Goal: Transaction & Acquisition: Obtain resource

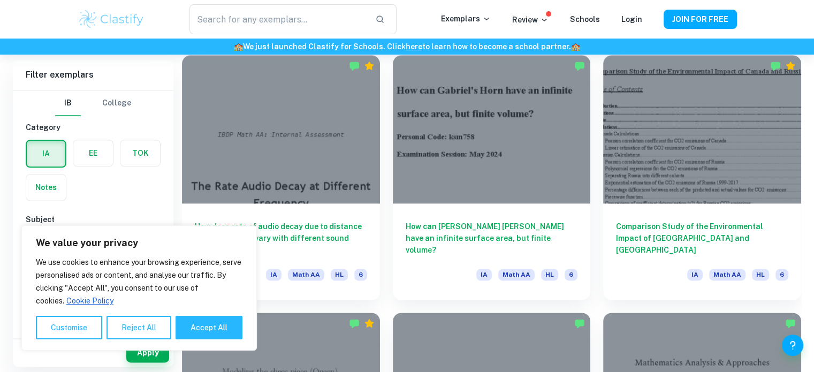
scroll to position [1338, 0]
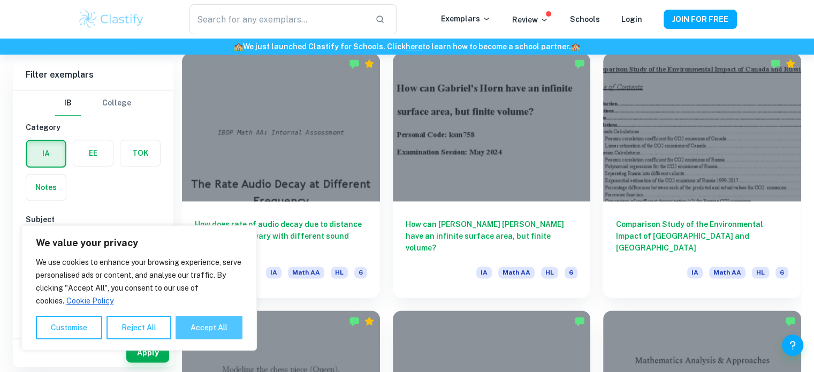
click at [225, 319] on button "Accept All" at bounding box center [209, 328] width 67 height 24
checkbox input "true"
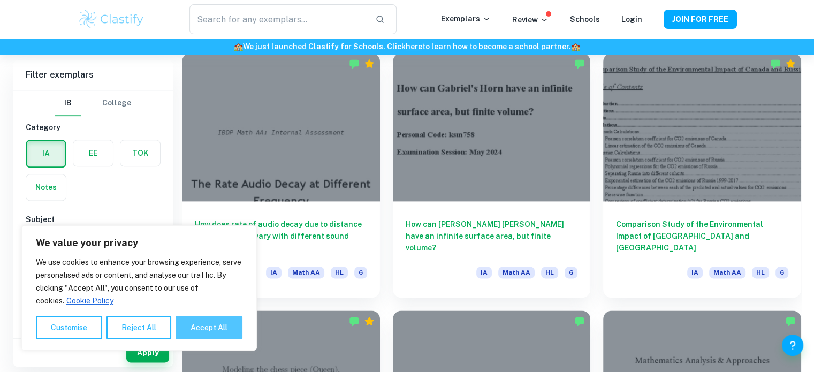
checkbox input "true"
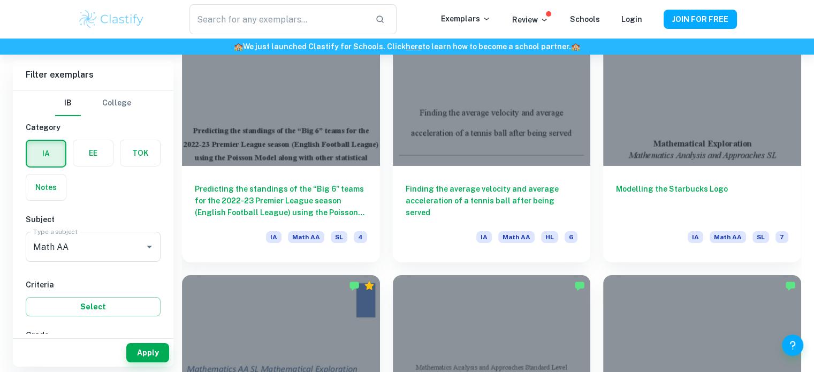
scroll to position [7816, 0]
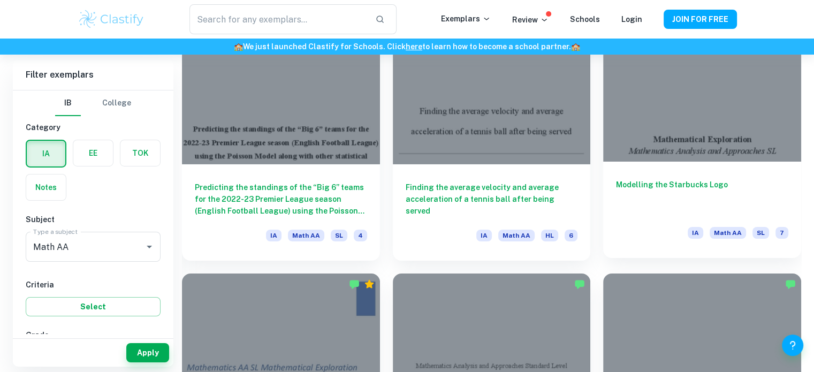
click at [657, 159] on div at bounding box center [702, 87] width 198 height 148
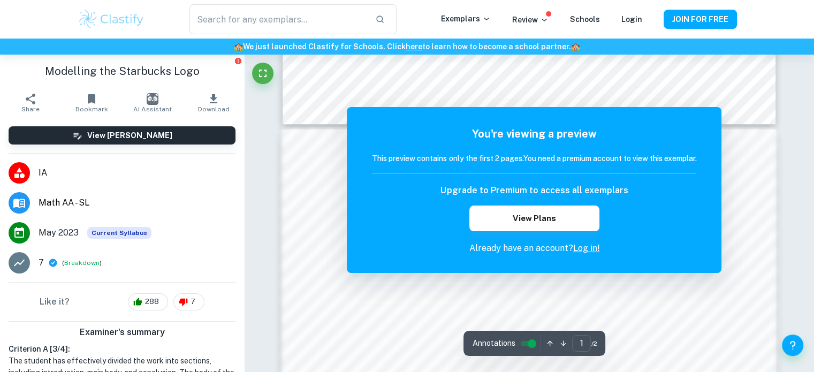
scroll to position [634, 0]
click at [580, 249] on link "Log in!" at bounding box center [586, 248] width 27 height 10
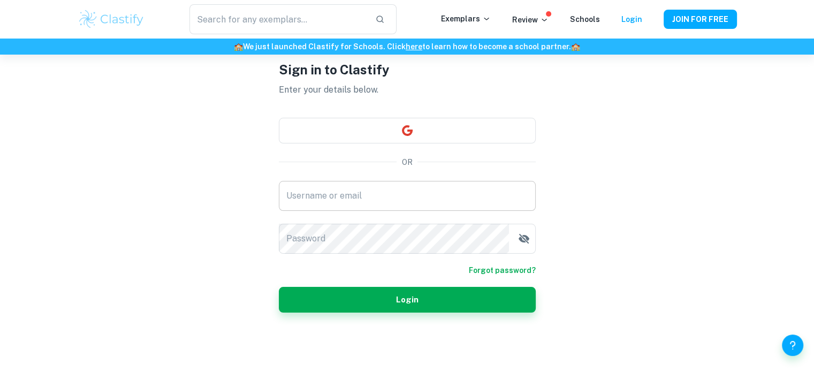
scroll to position [54, 0]
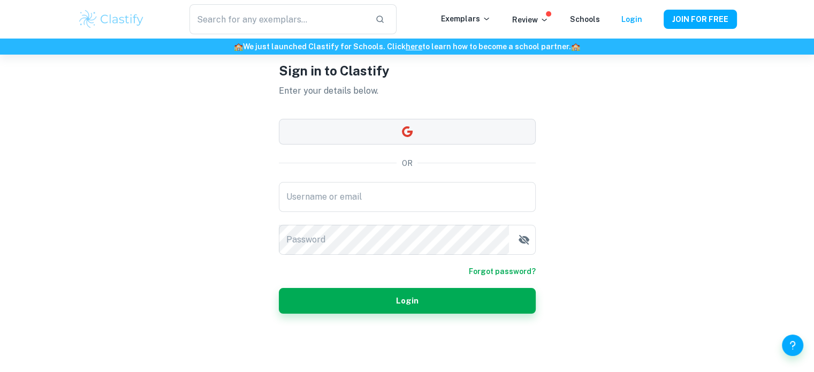
click at [411, 128] on icon "button" at bounding box center [407, 131] width 13 height 13
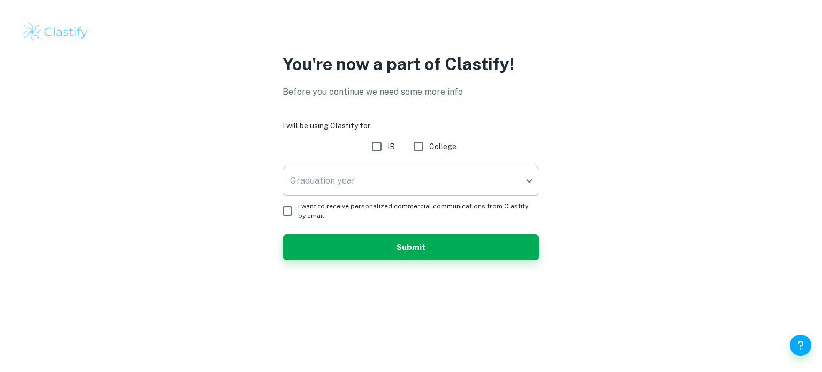
click at [399, 189] on body "We value your privacy We use cookies to enhance your browsing experience, serve…" at bounding box center [411, 186] width 822 height 372
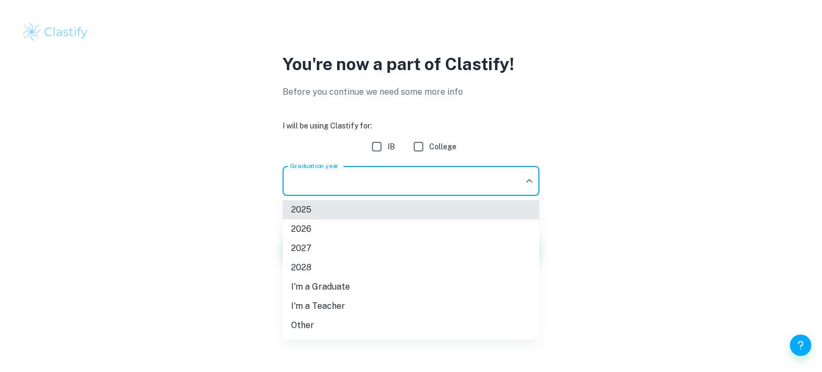
click at [364, 232] on li "2026" at bounding box center [411, 229] width 257 height 19
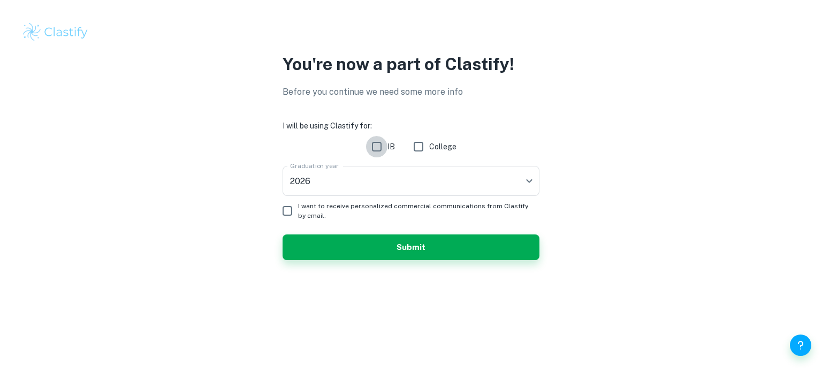
click at [377, 152] on input "IB" at bounding box center [376, 146] width 21 height 21
checkbox input "true"
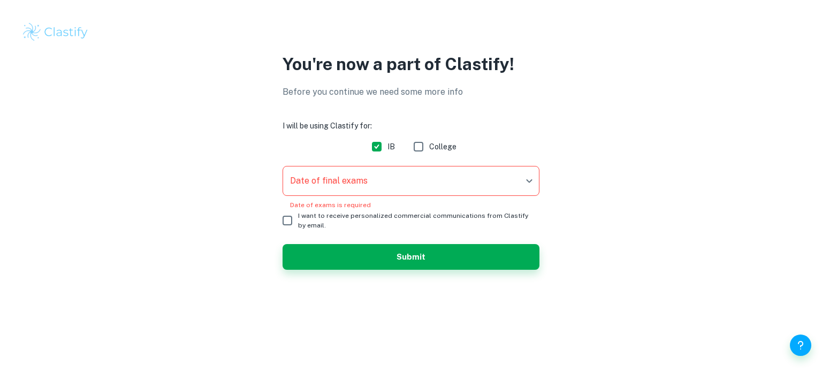
click at [368, 181] on body "We value your privacy We use cookies to enhance your browsing experience, serve…" at bounding box center [411, 186] width 822 height 372
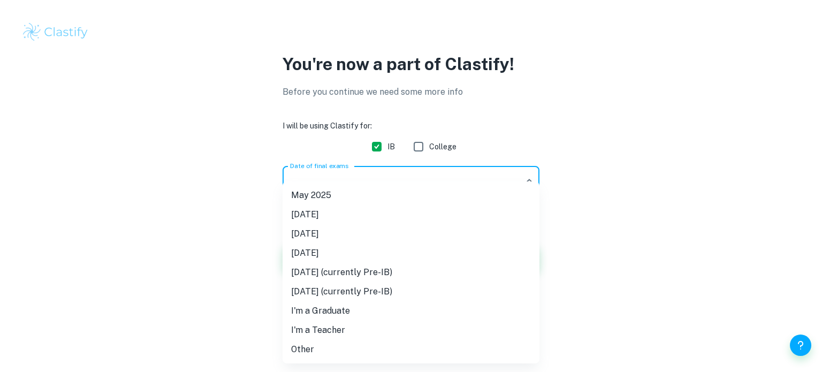
click at [353, 226] on li "[DATE]" at bounding box center [411, 233] width 257 height 19
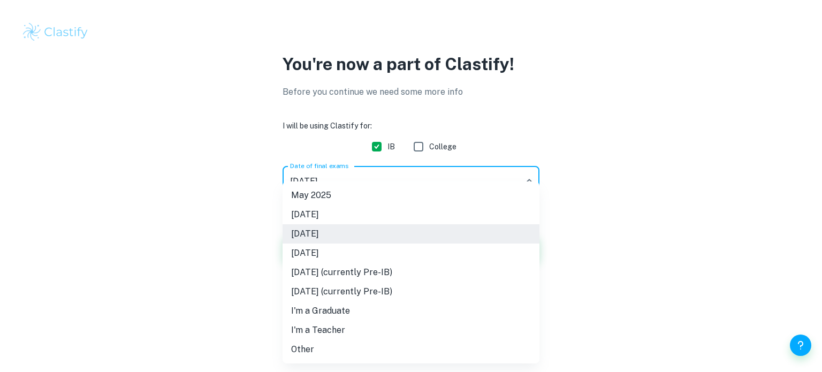
click at [336, 184] on body "We value your privacy We use cookies to enhance your browsing experience, serve…" at bounding box center [411, 186] width 822 height 372
click at [374, 252] on li "[DATE]" at bounding box center [411, 253] width 257 height 19
type input "N26"
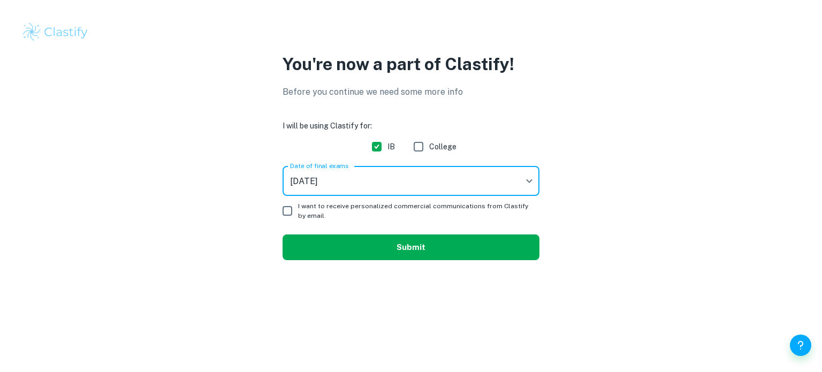
click at [330, 249] on button "Submit" at bounding box center [411, 247] width 257 height 26
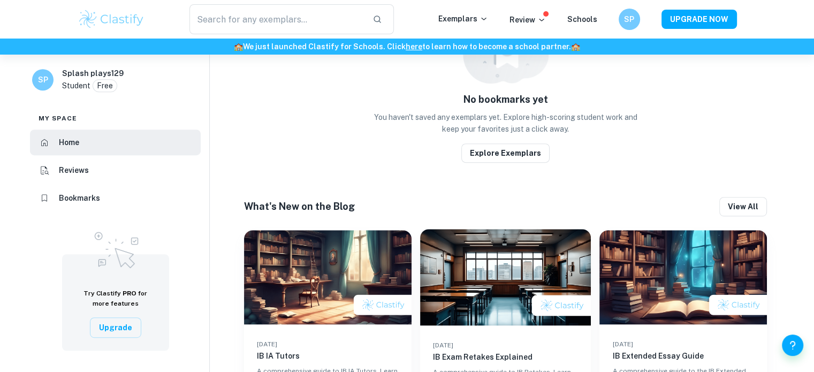
scroll to position [603, 0]
